Goal: Task Accomplishment & Management: Complete application form

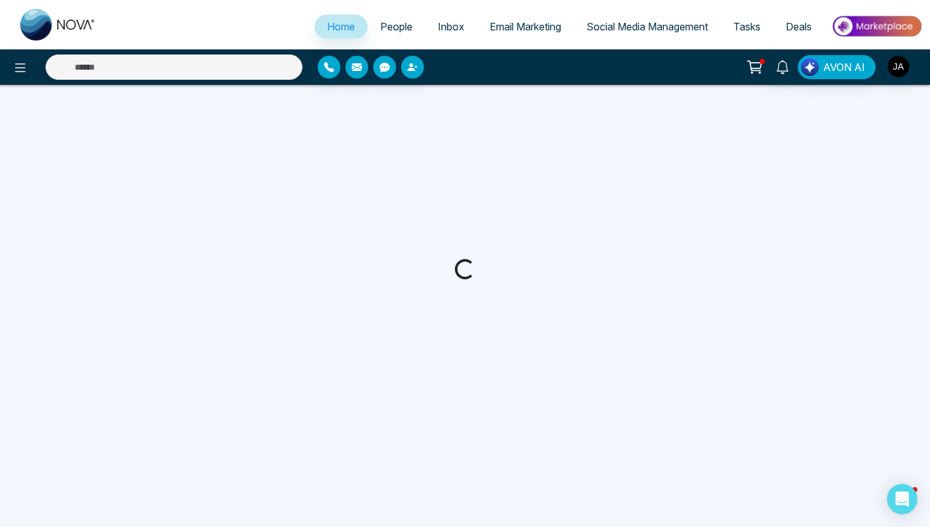
select select "*"
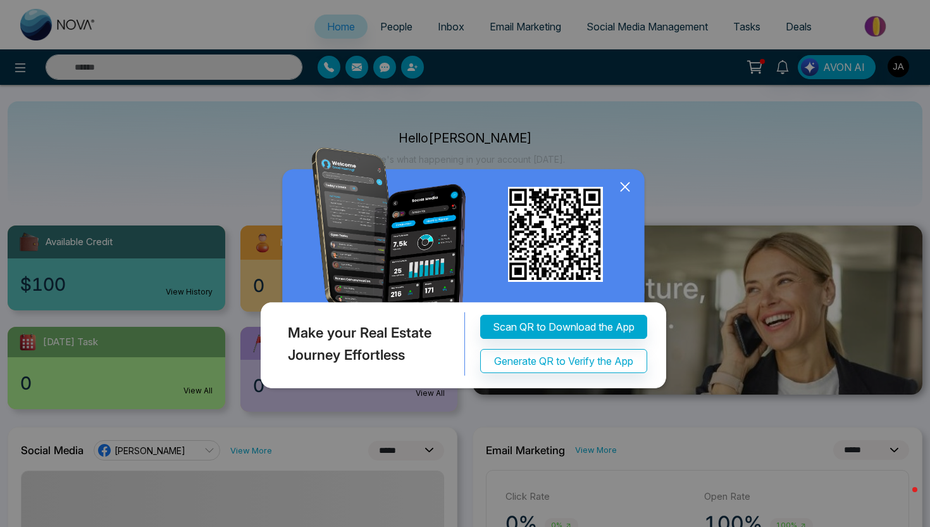
click at [623, 185] on icon at bounding box center [625, 187] width 8 height 8
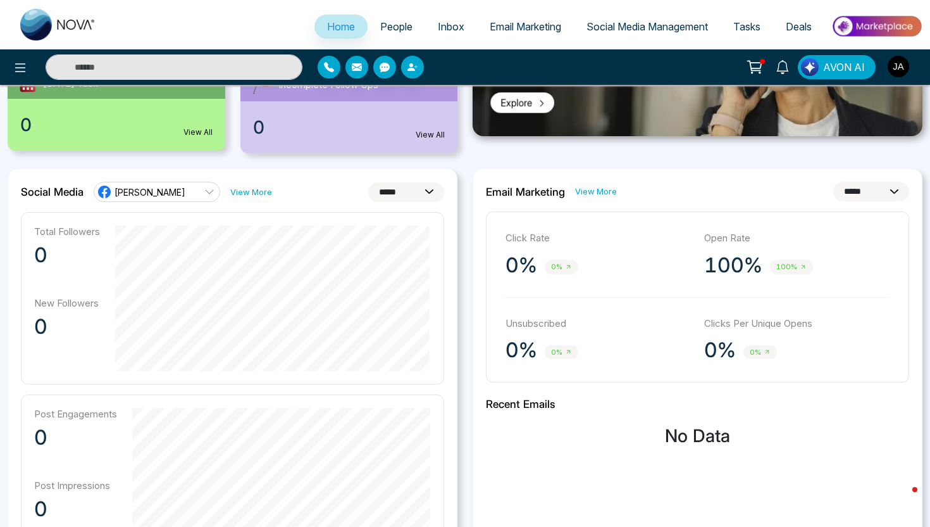
scroll to position [201, 0]
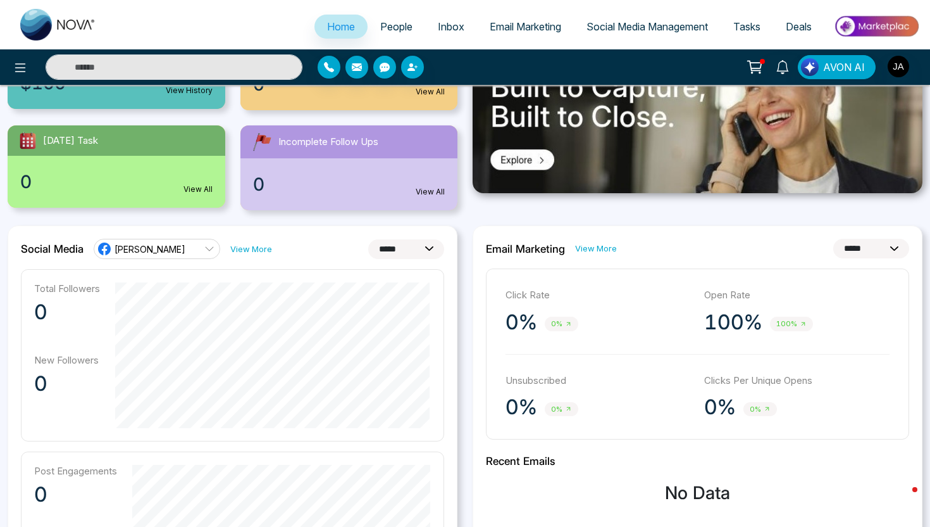
click at [412, 244] on select "**********" at bounding box center [406, 249] width 76 height 20
click at [190, 246] on link "[PERSON_NAME]" at bounding box center [157, 249] width 127 height 20
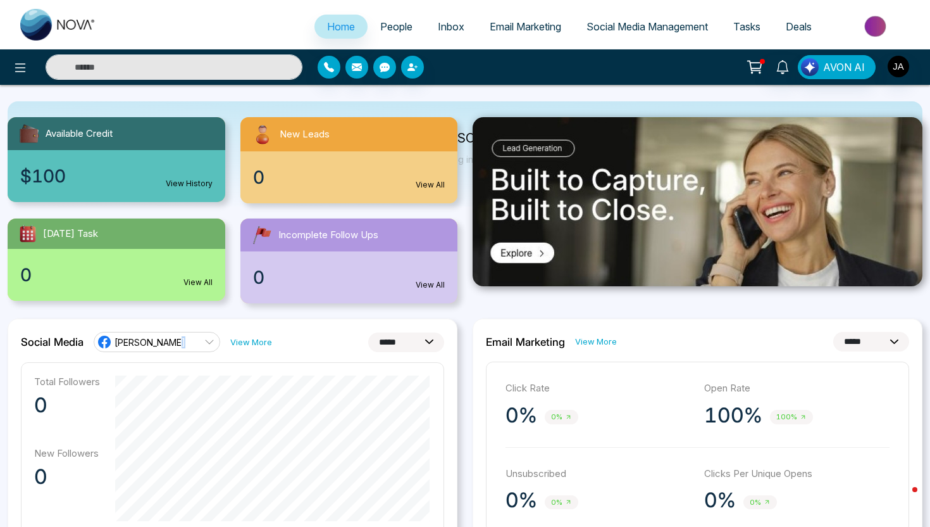
scroll to position [0, 0]
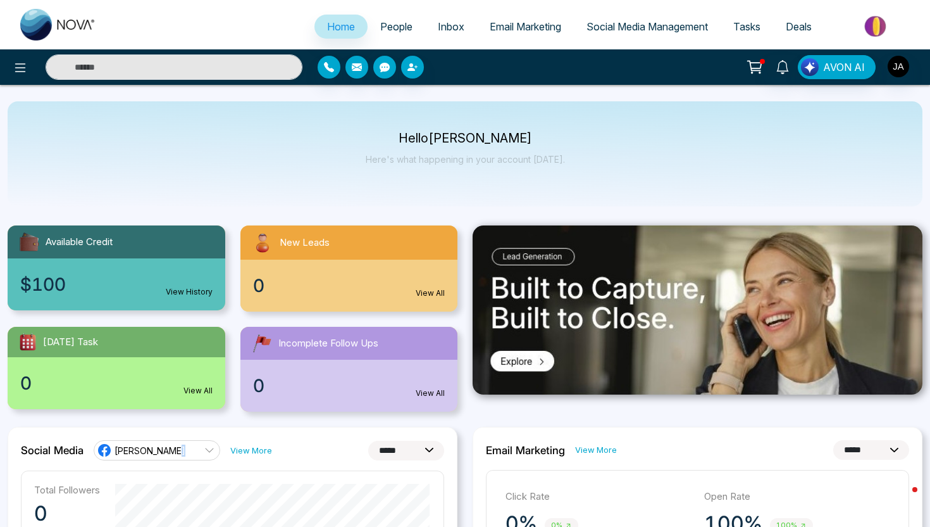
click at [601, 21] on span "Social Media Management" at bounding box center [648, 26] width 122 height 13
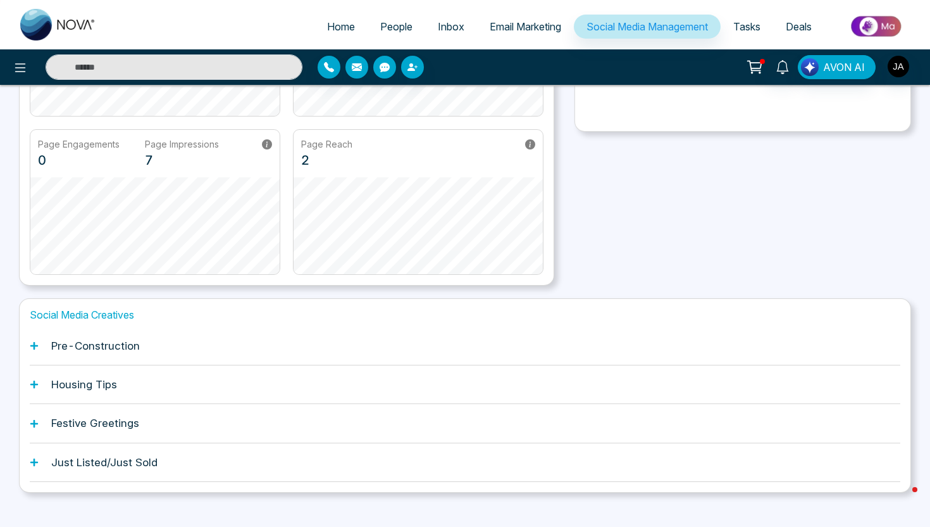
scroll to position [248, 0]
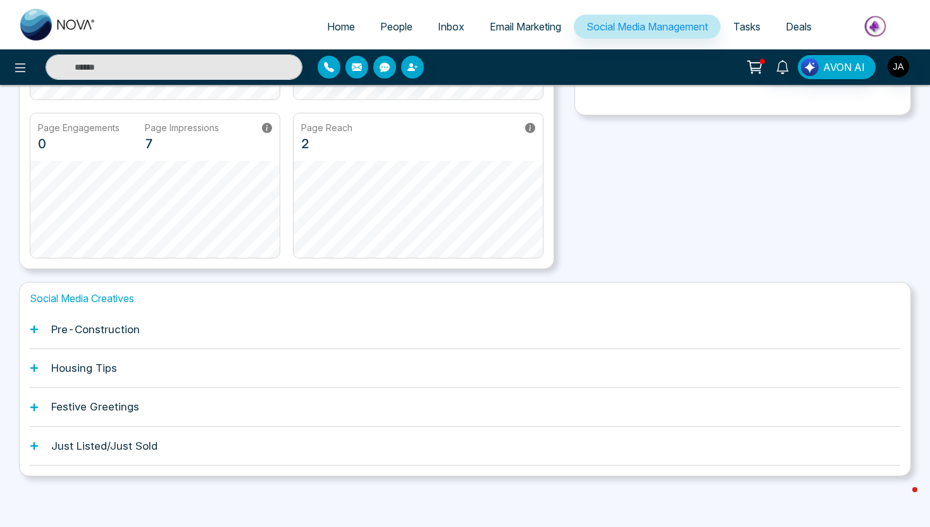
click at [166, 329] on div "Pre-Construction" at bounding box center [465, 329] width 871 height 39
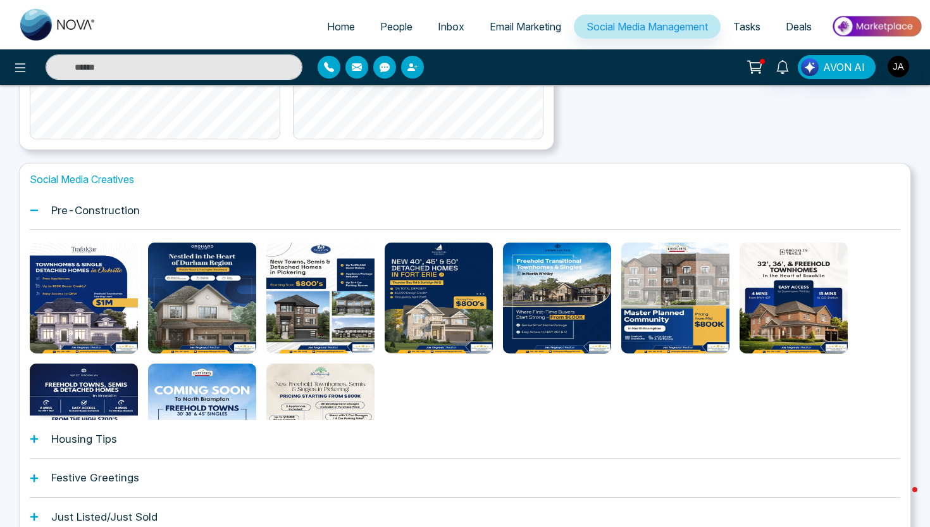
scroll to position [368, 0]
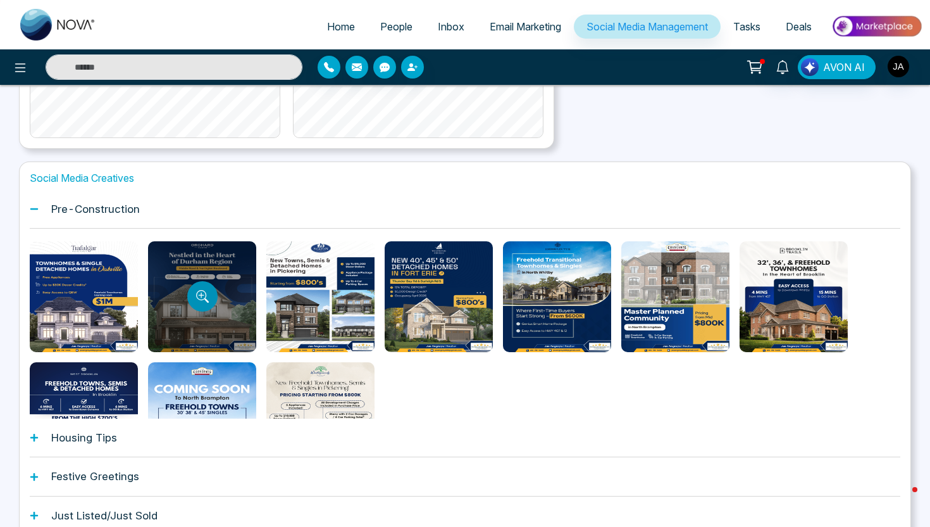
click at [204, 301] on icon "Preview template" at bounding box center [202, 296] width 13 height 13
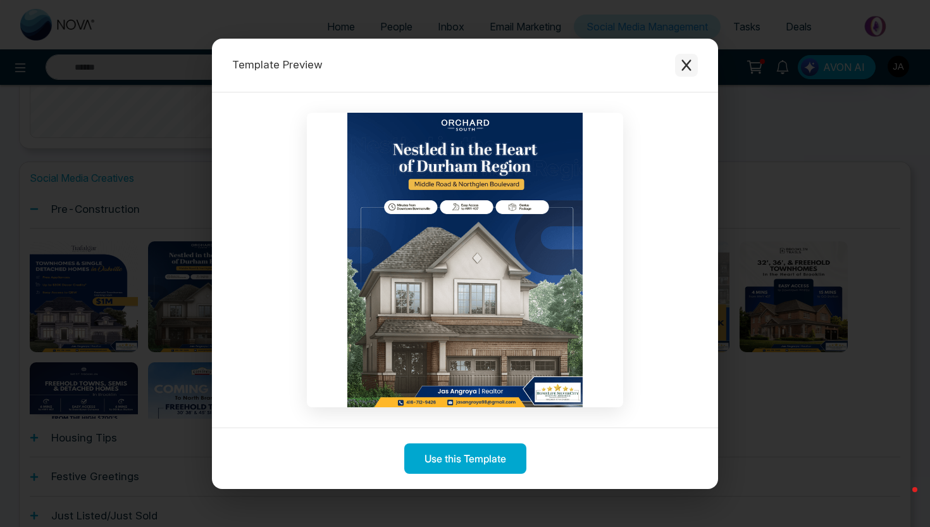
click at [690, 67] on icon "Close modal" at bounding box center [686, 65] width 13 height 13
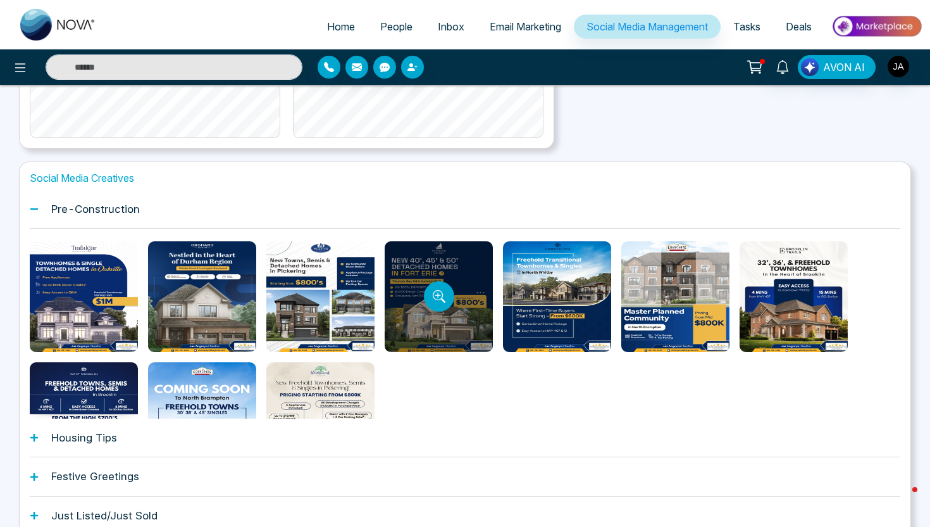
click at [475, 277] on div at bounding box center [439, 296] width 108 height 111
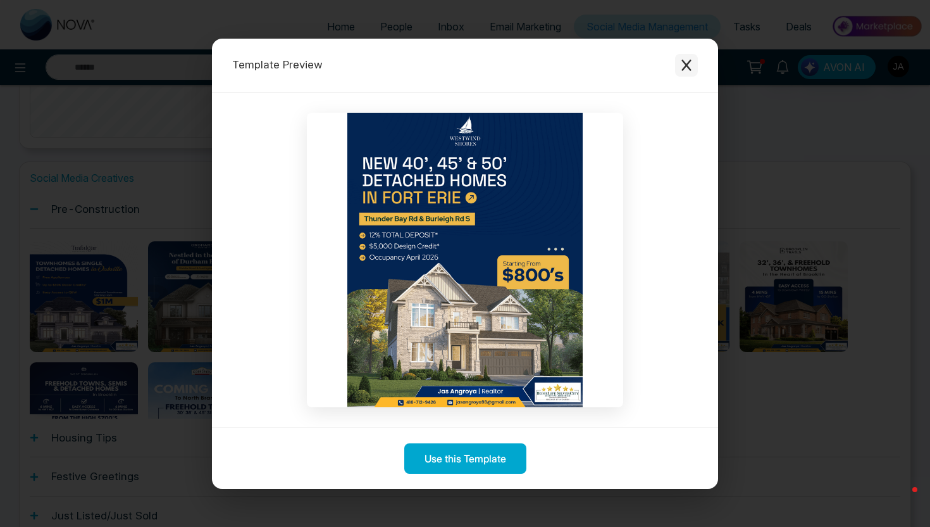
click at [685, 63] on icon "Close modal" at bounding box center [686, 64] width 9 height 11
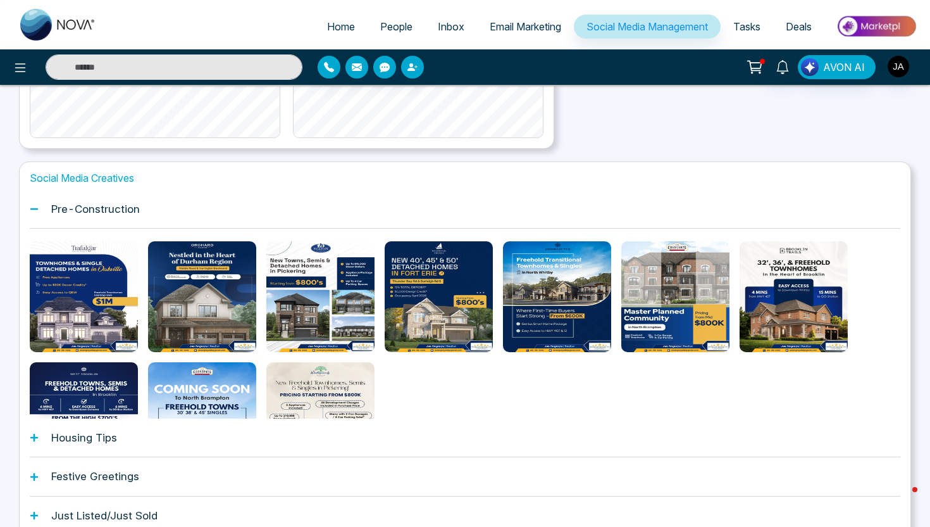
click at [368, 446] on div "Housing Tips" at bounding box center [465, 437] width 871 height 39
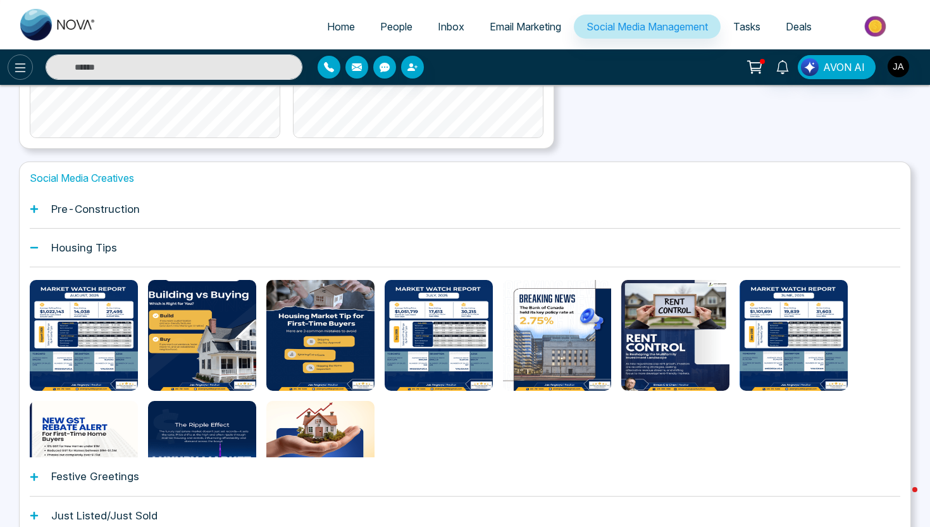
click at [17, 70] on icon at bounding box center [20, 67] width 15 height 15
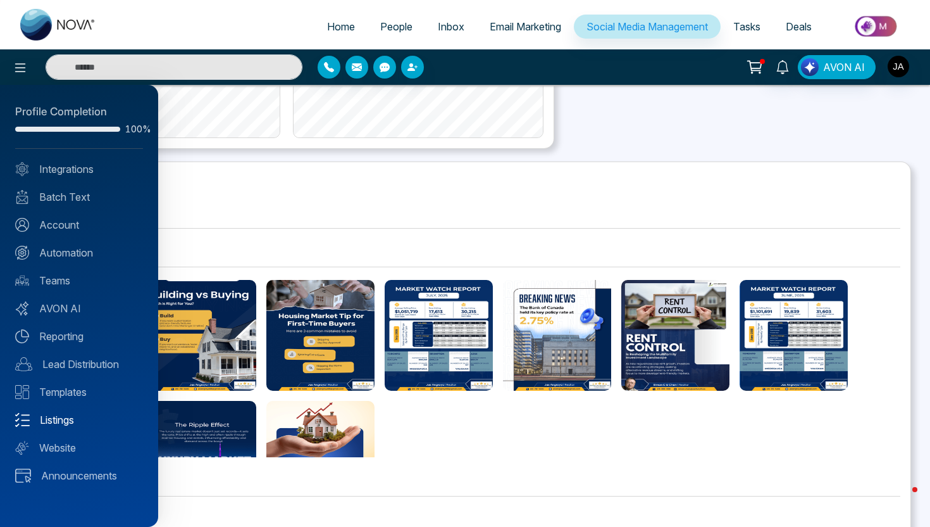
click at [60, 422] on link "Listings" at bounding box center [79, 419] width 128 height 15
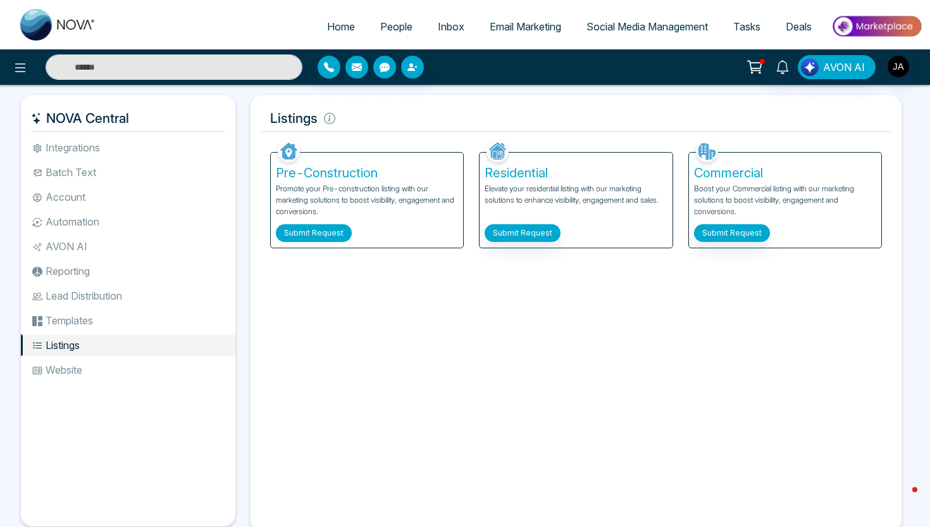
click at [324, 230] on button "Submit Request" at bounding box center [314, 233] width 76 height 18
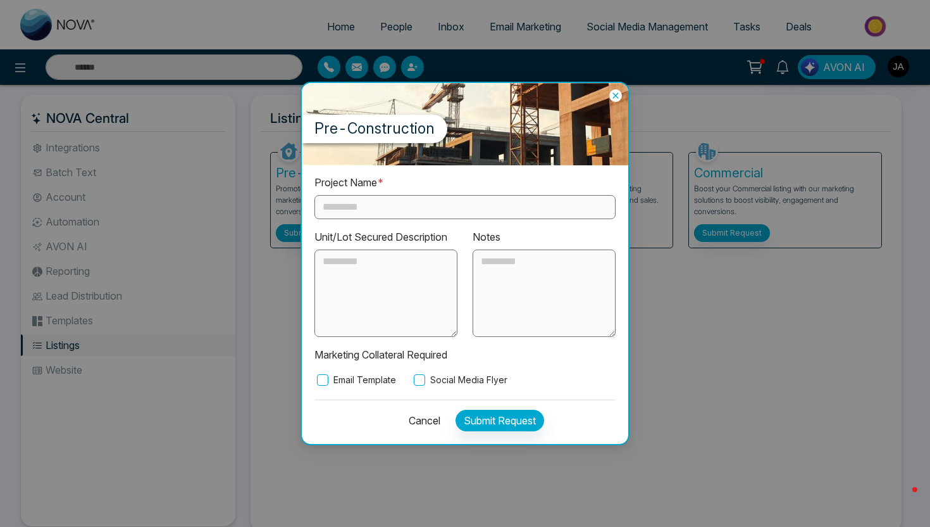
click at [368, 214] on input "text" at bounding box center [465, 207] width 301 height 24
click at [359, 290] on textarea at bounding box center [386, 292] width 143 height 87
click at [429, 377] on label "Social Media Flyer" at bounding box center [459, 380] width 96 height 14
click at [616, 98] on icon at bounding box center [615, 95] width 13 height 13
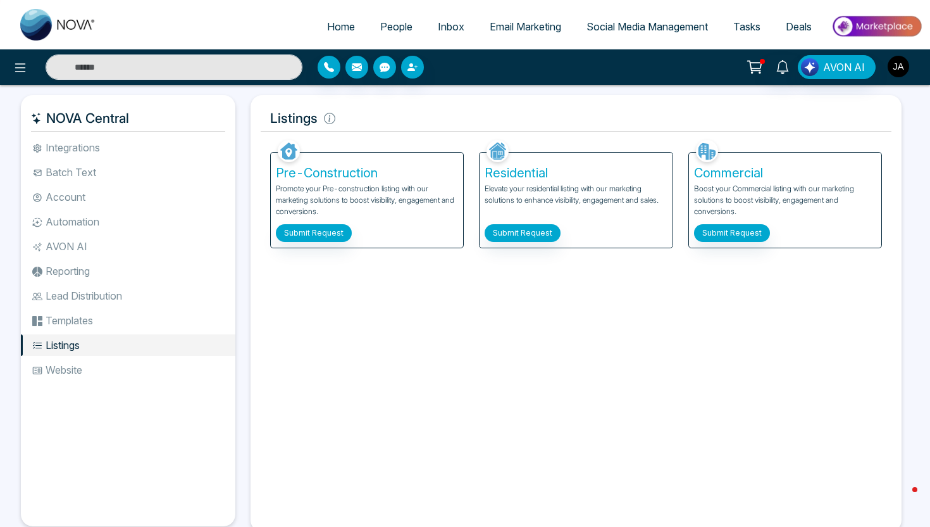
click at [908, 61] on img "button" at bounding box center [899, 67] width 22 height 22
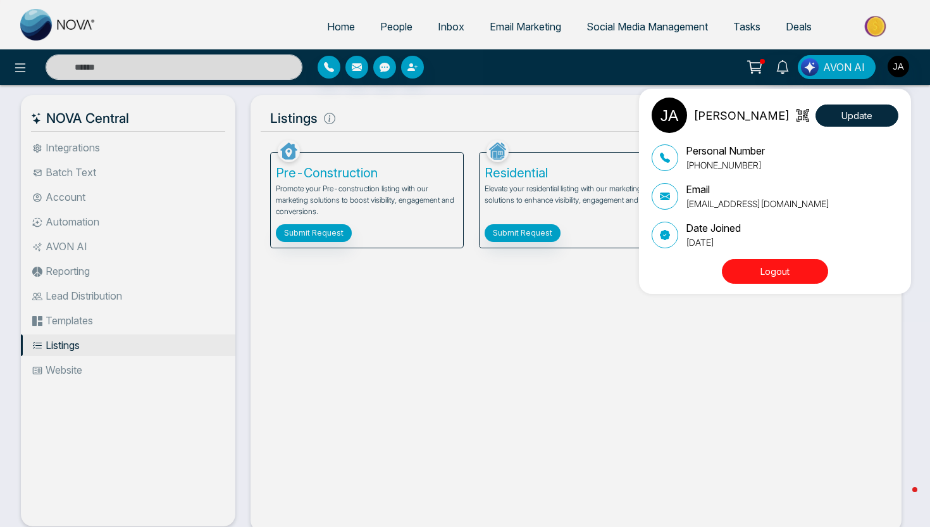
click at [803, 259] on button "Logout" at bounding box center [775, 271] width 106 height 25
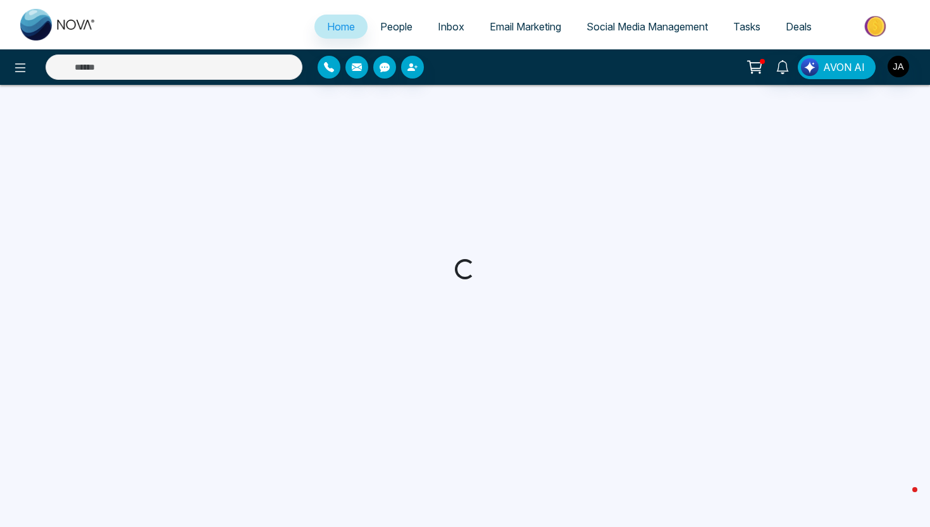
select select "*"
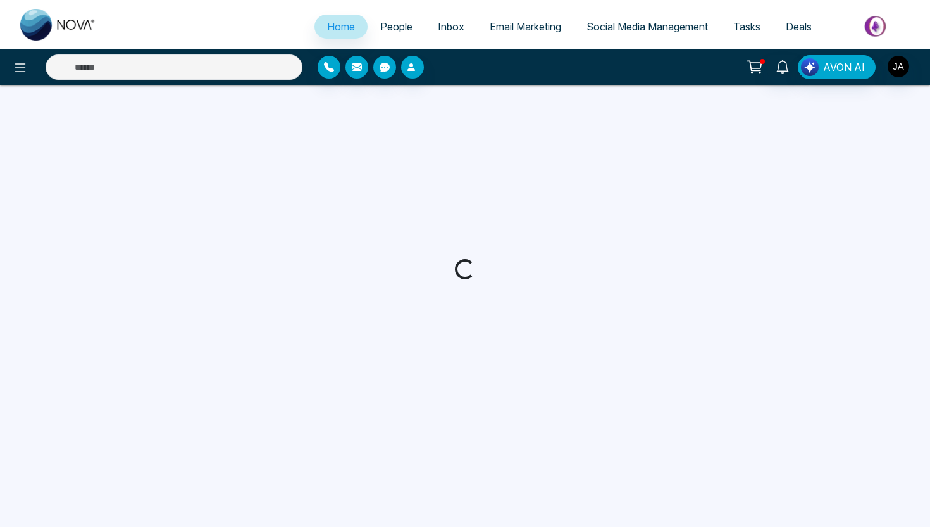
select select "*"
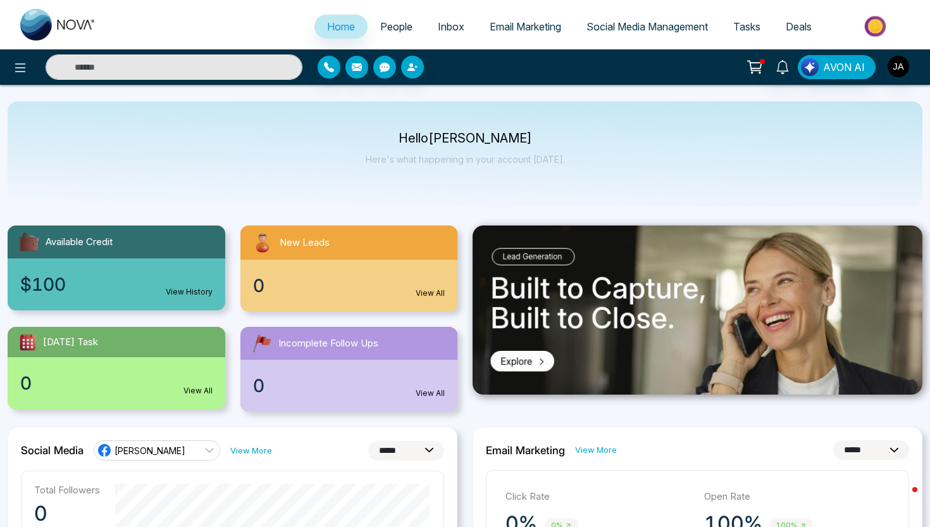
click at [244, 70] on input "text" at bounding box center [174, 66] width 257 height 25
click at [389, 34] on link "People" at bounding box center [397, 27] width 58 height 24
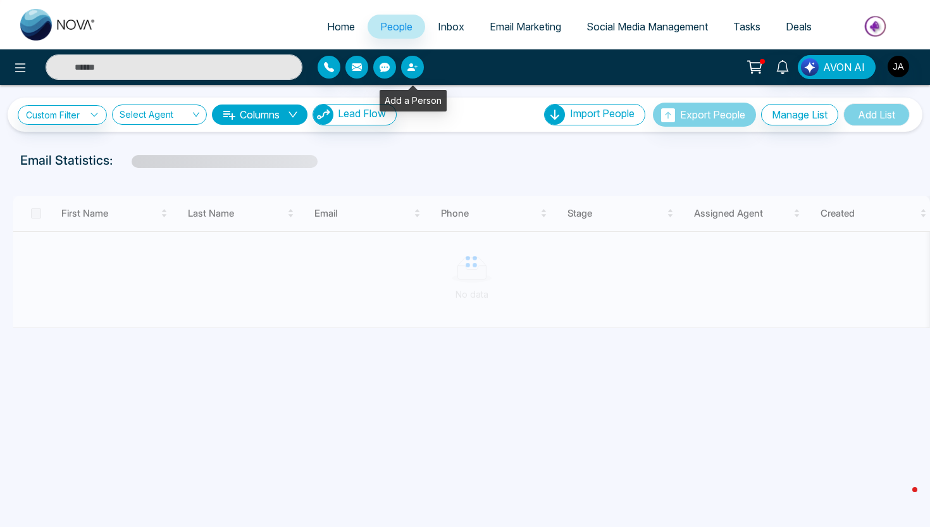
click at [411, 66] on icon "button" at bounding box center [412, 67] width 8 height 8
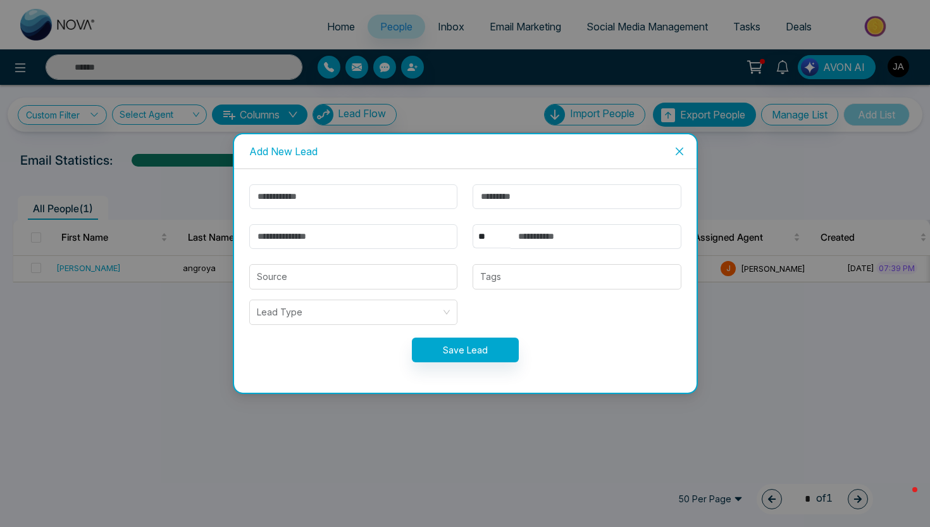
click at [673, 150] on span "Close" at bounding box center [680, 151] width 34 height 34
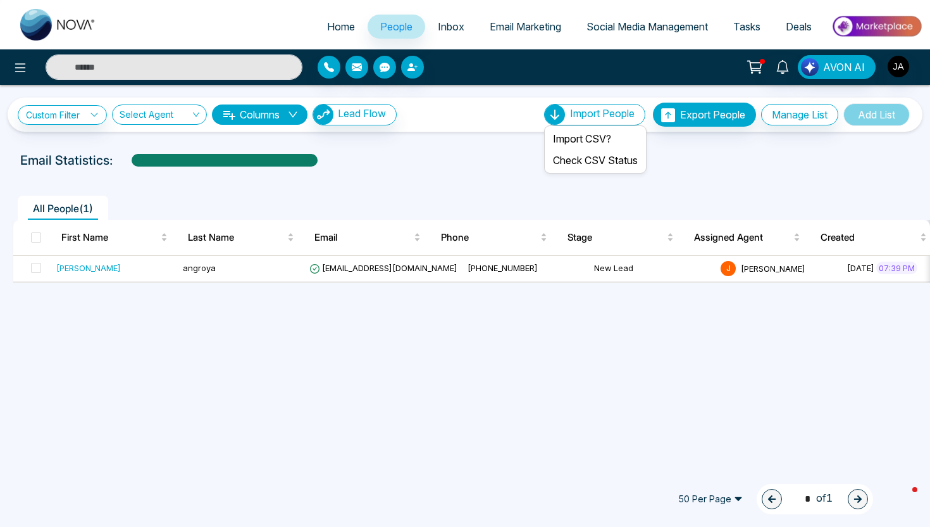
click at [611, 109] on span "Import People" at bounding box center [602, 113] width 65 height 13
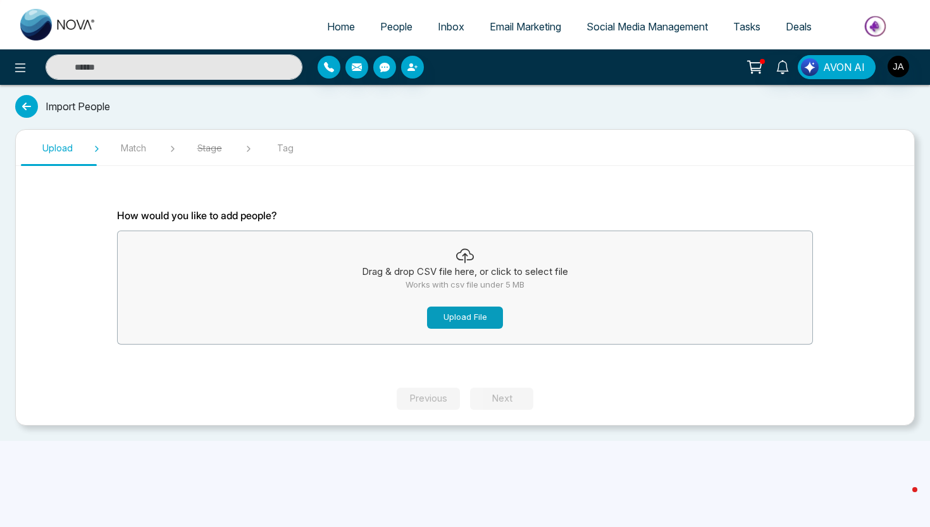
click at [479, 316] on button "Upload File" at bounding box center [465, 317] width 76 height 22
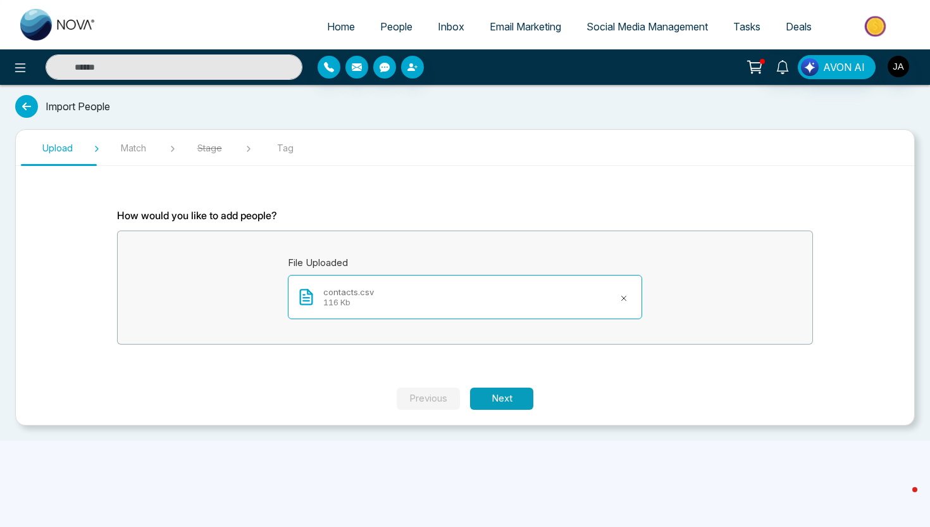
click at [492, 404] on button "Next" at bounding box center [501, 398] width 63 height 22
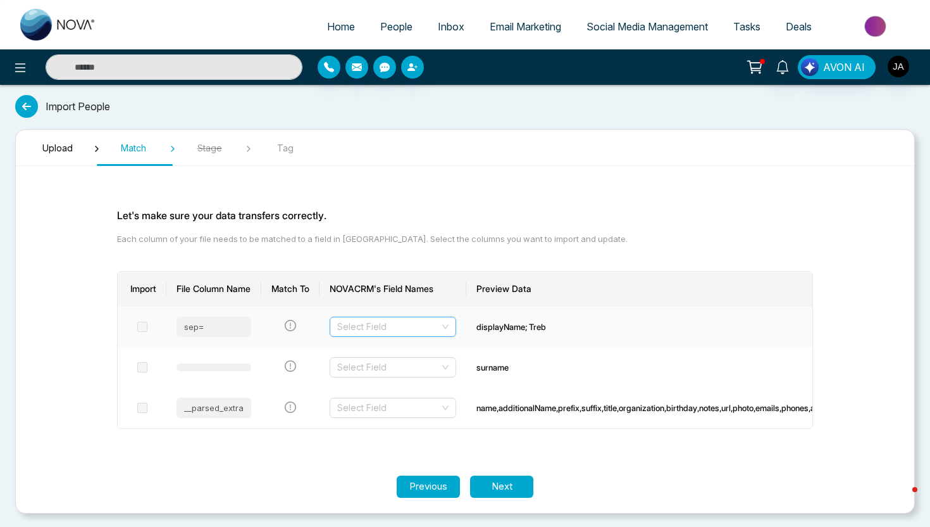
scroll to position [1, 0]
